Goal: Information Seeking & Learning: Check status

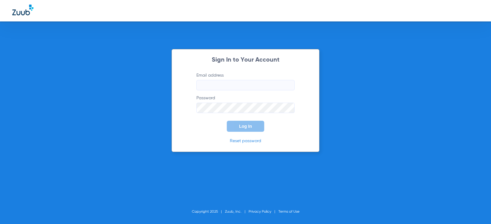
click at [220, 87] on input "Email address" at bounding box center [245, 85] width 98 height 10
type input "[EMAIL_ADDRESS][DOMAIN_NAME]"
click at [227, 121] on button "Log In" at bounding box center [245, 126] width 37 height 11
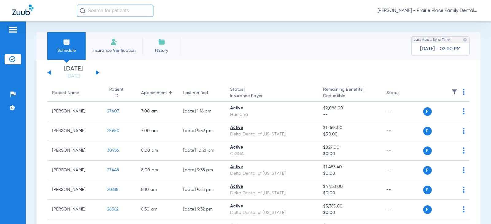
click at [98, 74] on button at bounding box center [98, 72] width 4 height 5
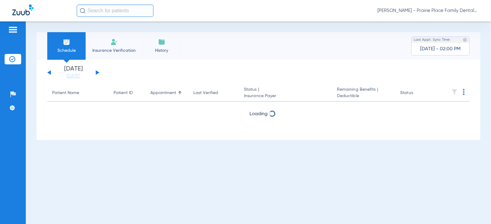
click at [98, 74] on button at bounding box center [98, 72] width 4 height 5
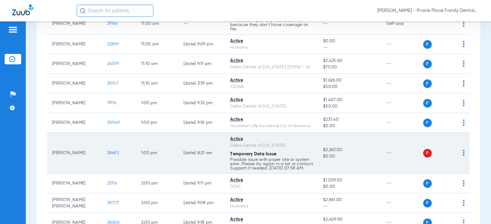
scroll to position [307, 0]
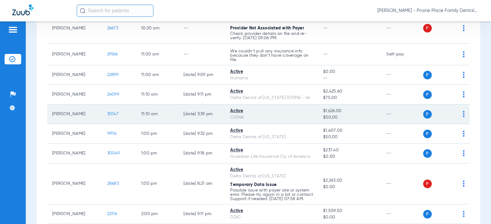
click at [113, 116] on span "30147" at bounding box center [112, 114] width 11 height 4
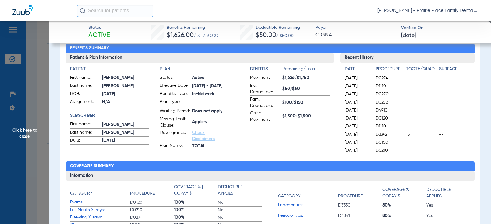
scroll to position [31, 0]
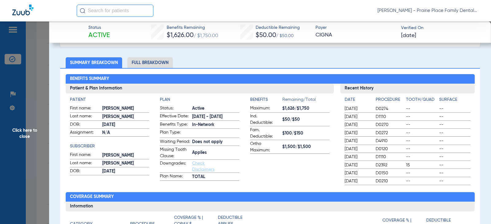
click at [147, 62] on li "Full Breakdown" at bounding box center [149, 62] width 45 height 11
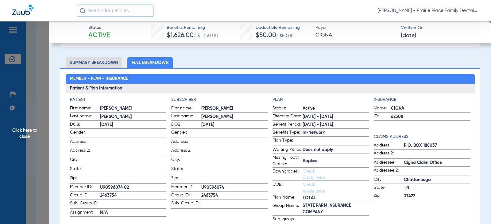
click at [22, 130] on span "Click here to close" at bounding box center [24, 133] width 49 height 224
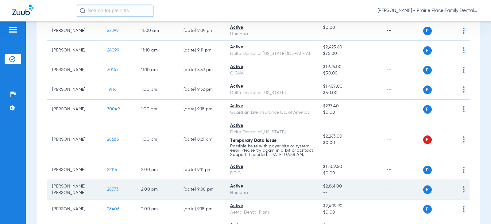
scroll to position [430, 0]
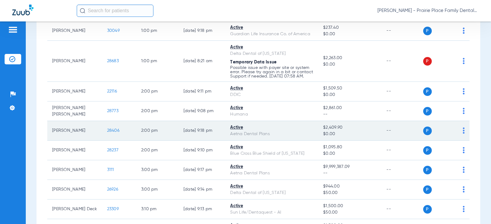
click at [107, 133] on span "28406" at bounding box center [113, 131] width 12 height 4
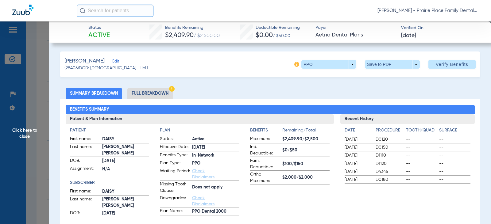
scroll to position [31, 0]
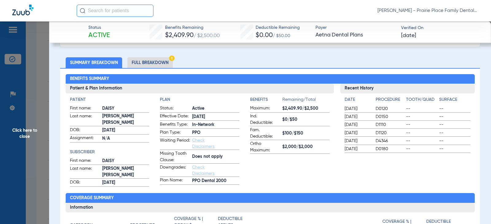
click at [157, 59] on li "Full Breakdown" at bounding box center [149, 62] width 45 height 11
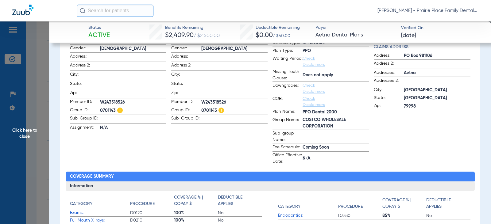
scroll to position [123, 0]
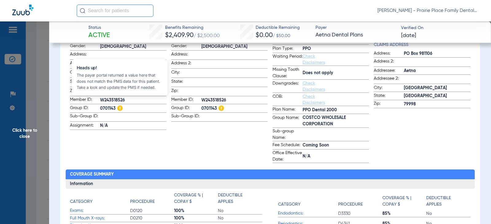
click at [120, 106] on img at bounding box center [120, 109] width 6 height 6
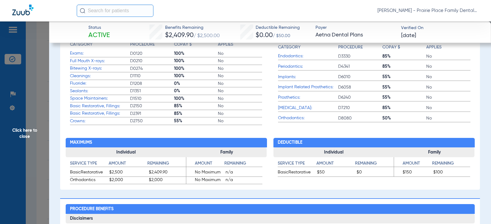
scroll to position [338, 0]
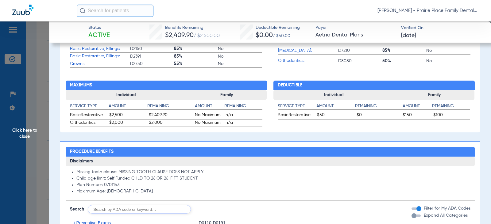
click at [25, 132] on span "Click here to close" at bounding box center [24, 133] width 49 height 224
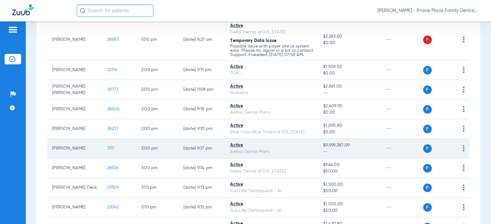
scroll to position [491, 0]
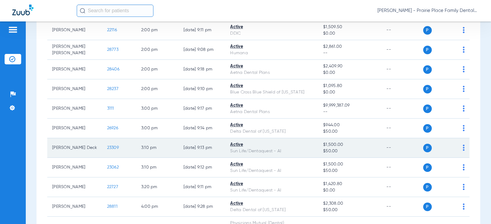
click at [109, 150] on span "23309" at bounding box center [113, 148] width 12 height 4
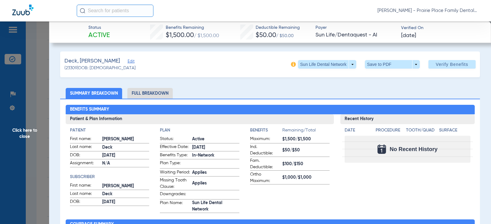
click at [147, 91] on li "Full Breakdown" at bounding box center [149, 93] width 45 height 11
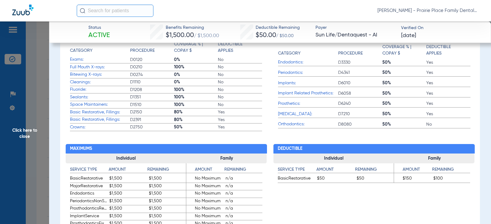
scroll to position [276, 0]
